Goal: Register for event/course

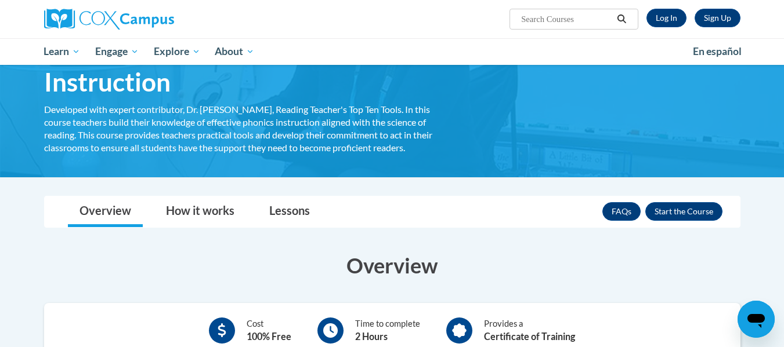
scroll to position [84, 0]
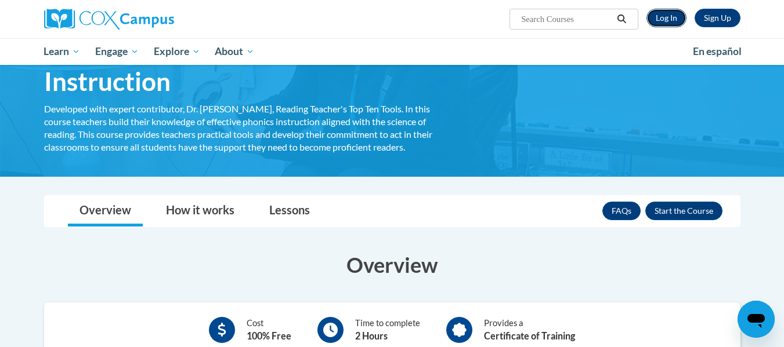
click at [665, 13] on link "Log In" at bounding box center [666, 18] width 40 height 19
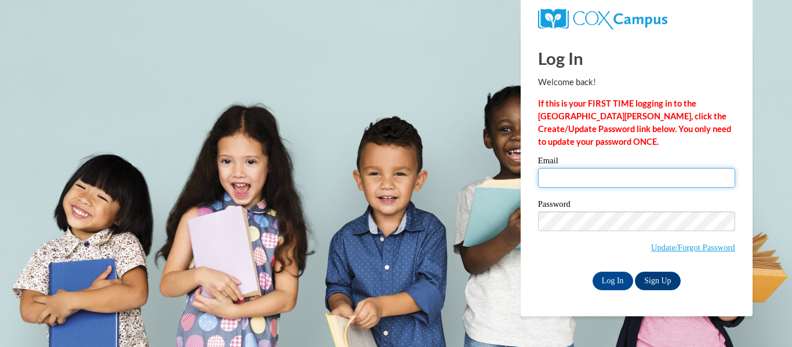
click at [608, 185] on input "Email" at bounding box center [636, 178] width 197 height 20
type input "isblakey@valdosta.edu"
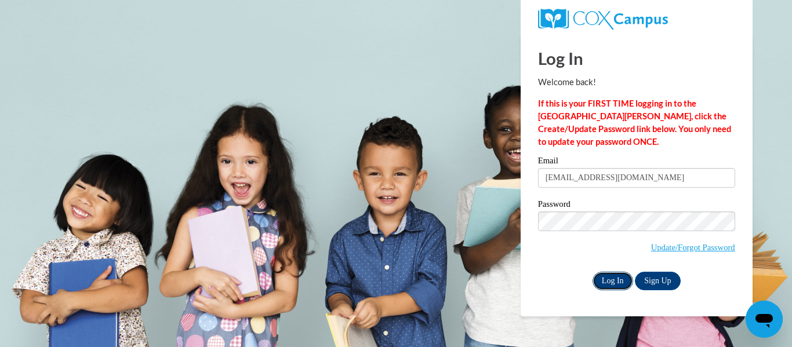
click at [609, 285] on input "Log In" at bounding box center [613, 281] width 41 height 19
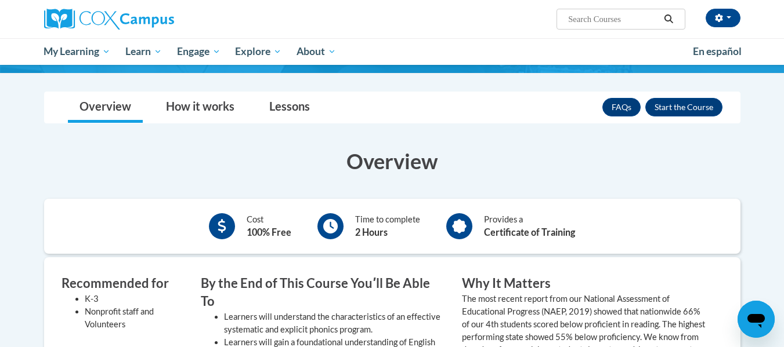
scroll to position [155, 0]
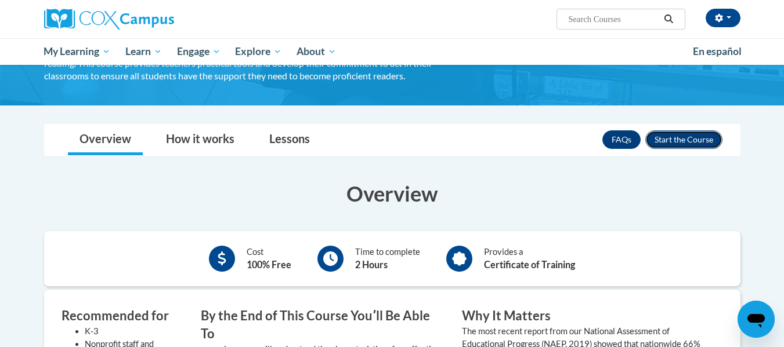
click at [668, 137] on button "Enroll" at bounding box center [683, 140] width 77 height 19
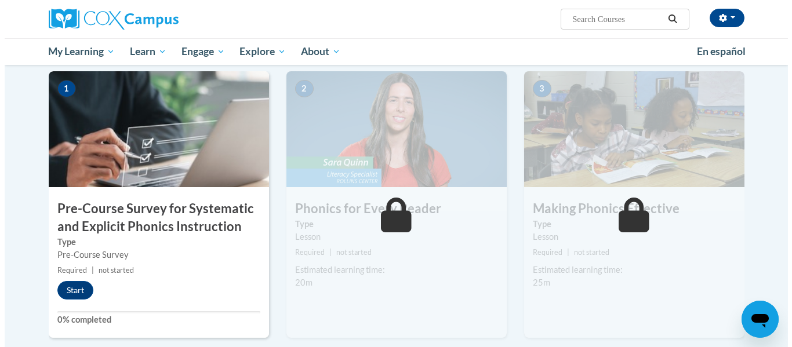
scroll to position [233, 0]
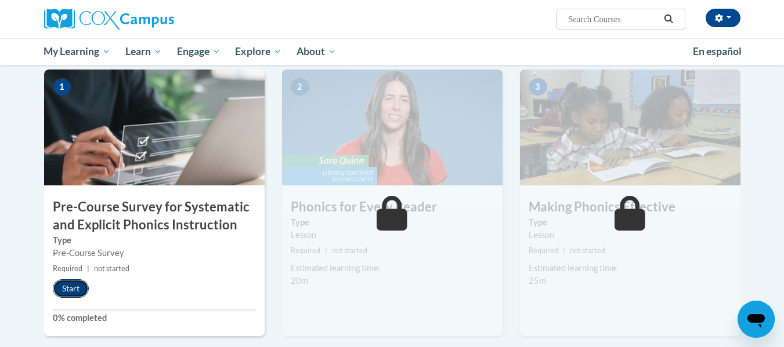
click at [81, 288] on button "Start" at bounding box center [71, 289] width 36 height 19
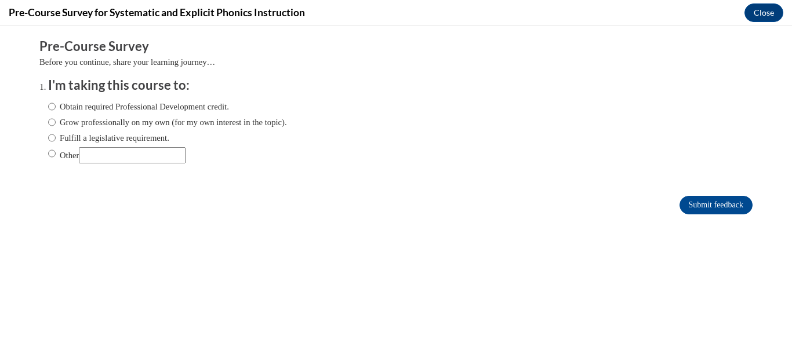
scroll to position [0, 0]
click at [48, 102] on input "Obtain required Professional Development credit." at bounding box center [52, 106] width 8 height 13
radio input "true"
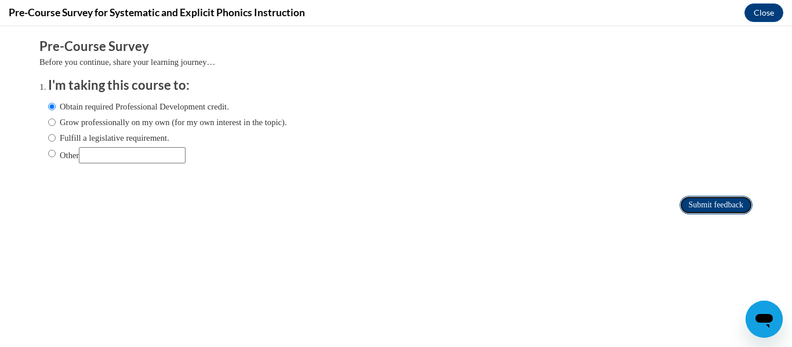
click at [683, 199] on input "Submit feedback" at bounding box center [716, 205] width 73 height 19
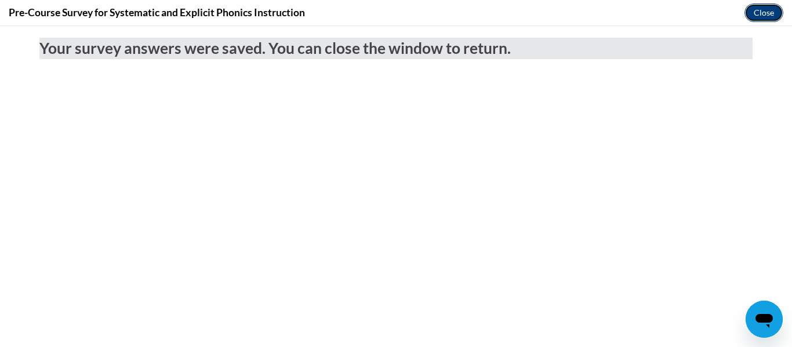
click at [757, 9] on button "Close" at bounding box center [764, 12] width 39 height 19
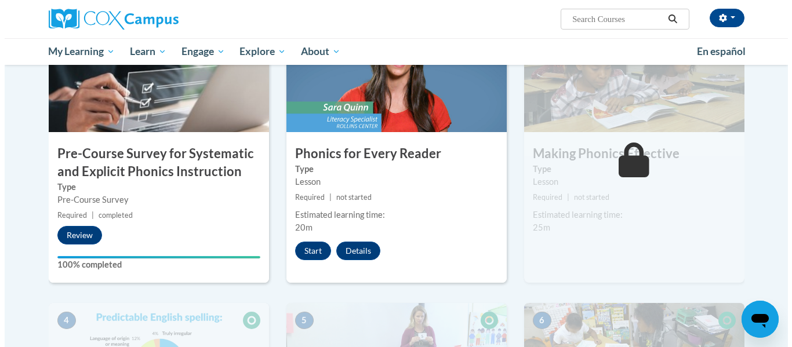
scroll to position [286, 0]
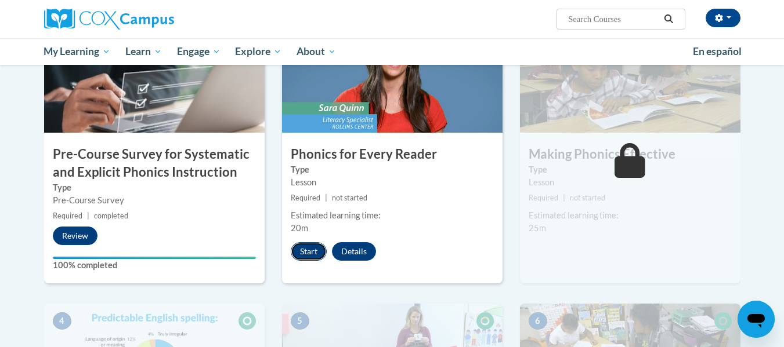
click at [295, 247] on button "Start" at bounding box center [309, 251] width 36 height 19
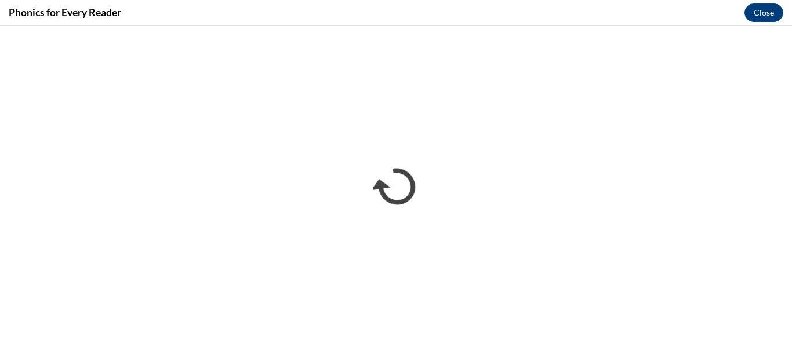
scroll to position [0, 0]
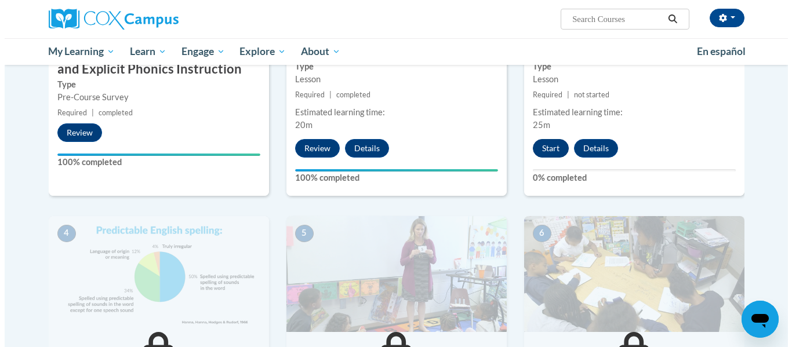
scroll to position [388, 0]
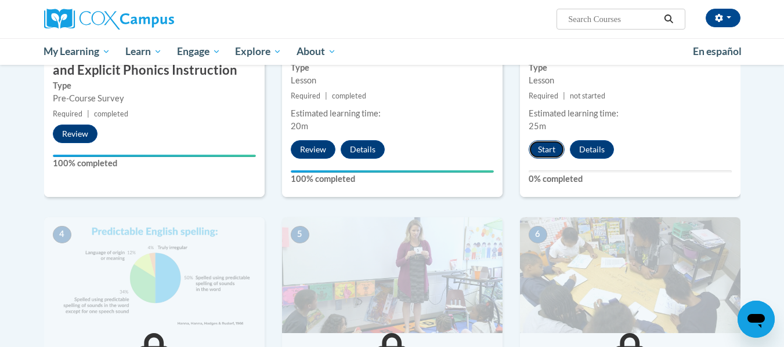
click at [557, 142] on button "Start" at bounding box center [546, 149] width 36 height 19
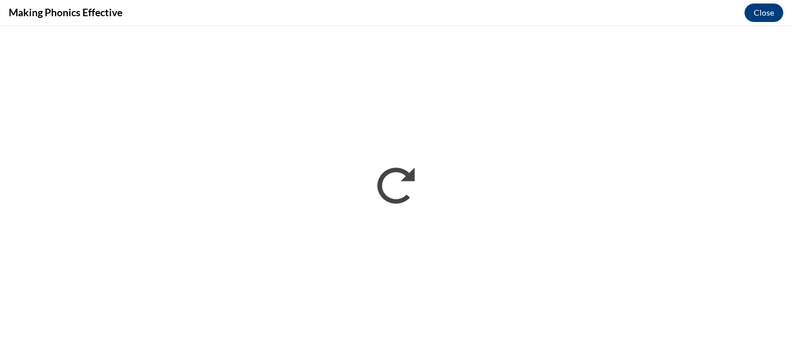
scroll to position [0, 0]
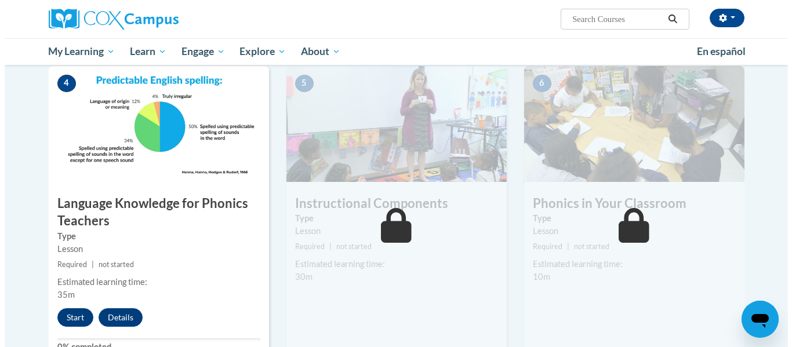
scroll to position [545, 0]
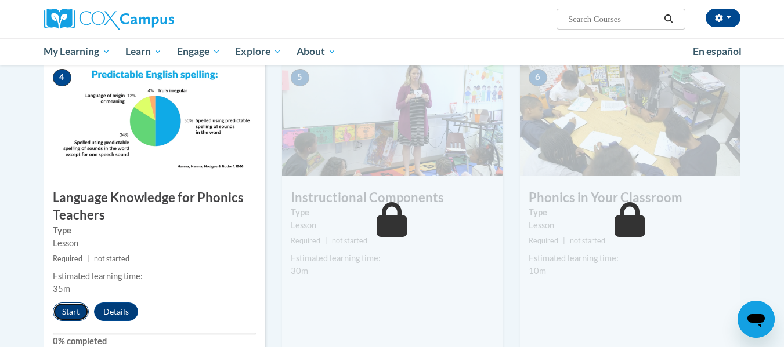
click at [75, 311] on button "Start" at bounding box center [71, 312] width 36 height 19
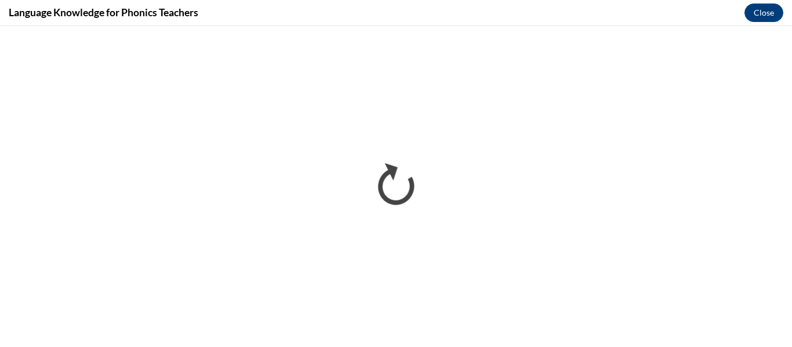
scroll to position [0, 0]
